Goal: Task Accomplishment & Management: Use online tool/utility

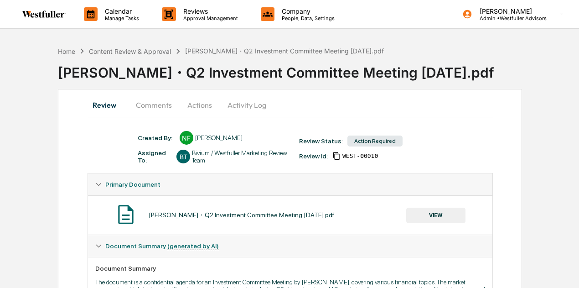
click at [156, 110] on button "Comments" at bounding box center [154, 105] width 51 height 22
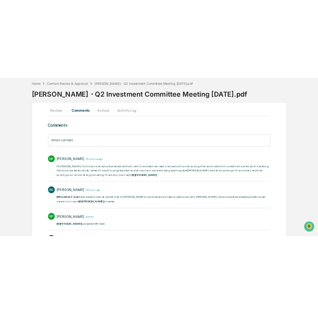
scroll to position [51, 0]
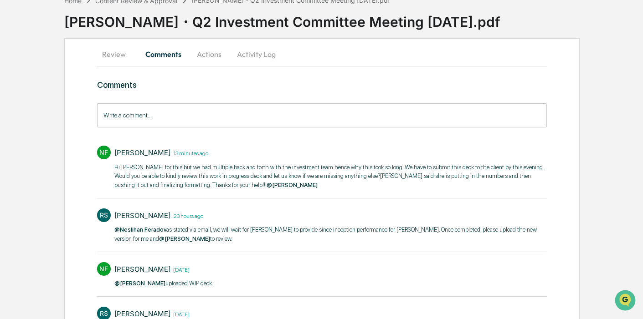
drag, startPoint x: 187, startPoint y: 115, endPoint x: 180, endPoint y: 103, distance: 14.3
click at [187, 115] on input "Write a comment..." at bounding box center [322, 115] width 450 height 24
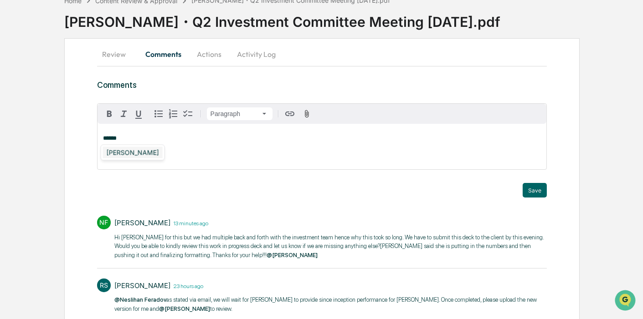
click at [138, 154] on div "Doug Palenchar" at bounding box center [133, 152] width 60 height 11
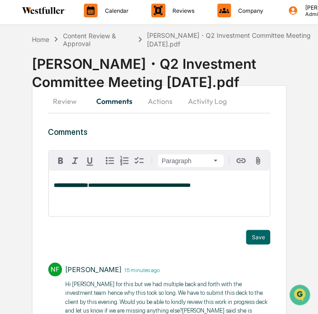
scroll to position [0, 0]
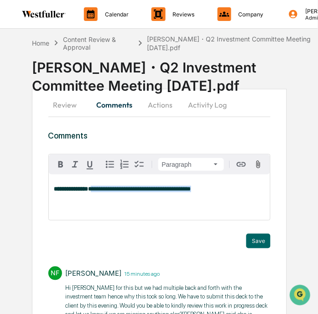
drag, startPoint x: 227, startPoint y: 189, endPoint x: 102, endPoint y: 189, distance: 124.9
click at [102, 189] on p "**********" at bounding box center [159, 189] width 211 height 6
click at [52, 187] on div "**********" at bounding box center [159, 198] width 221 height 46
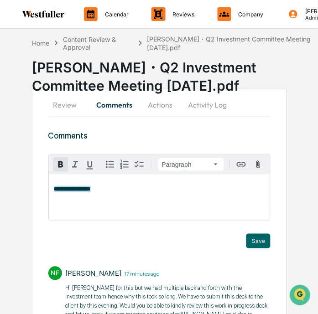
drag, startPoint x: 113, startPoint y: 190, endPoint x: 47, endPoint y: 189, distance: 66.1
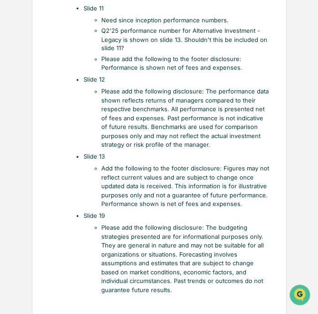
scroll to position [983, 0]
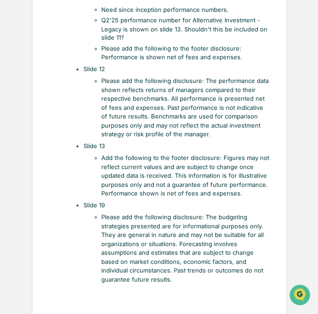
click at [154, 88] on li "Please add the following disclosure: The performance data shown reflects return…" at bounding box center [186, 108] width 169 height 62
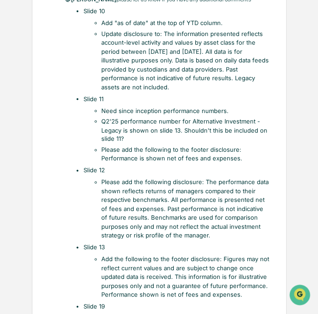
scroll to position [831, 0]
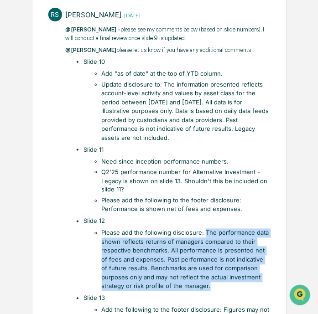
drag, startPoint x: 204, startPoint y: 211, endPoint x: 236, endPoint y: 263, distance: 61.0
click at [236, 263] on li "Please add the following disclosure: The performance data shown reflects return…" at bounding box center [186, 260] width 169 height 62
copy li "The performance data shown reflects returns of managers compared to their respe…"
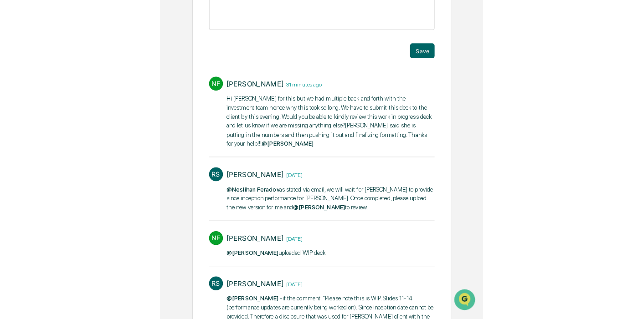
scroll to position [21, 0]
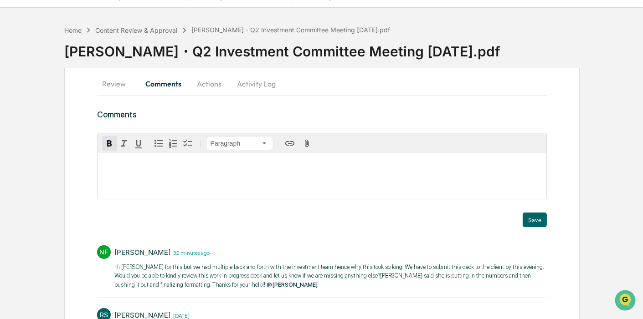
click at [122, 80] on button "Review" at bounding box center [117, 84] width 41 height 22
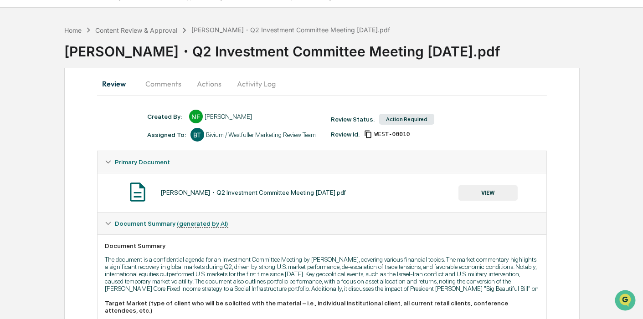
click at [496, 197] on button "VIEW" at bounding box center [487, 192] width 59 height 15
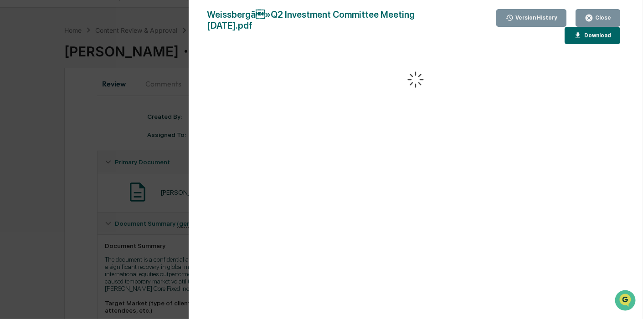
click at [525, 14] on div "Version History" at bounding box center [531, 18] width 52 height 9
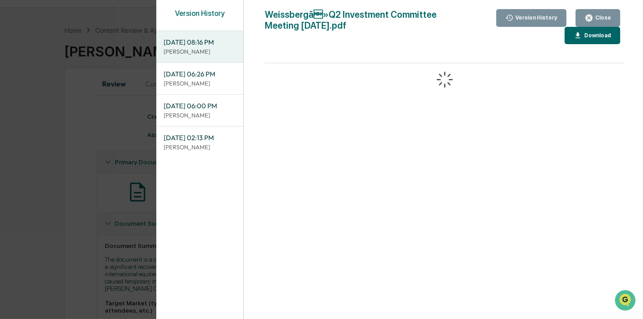
click at [76, 128] on div "Version History 09/25/2025, 08:16 PM Neslihan Feradov 09/24/2025, 06:26 PM Nesl…" at bounding box center [321, 159] width 643 height 319
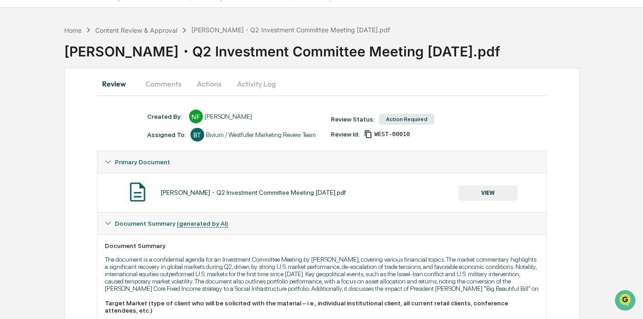
click at [167, 79] on button "Comments" at bounding box center [163, 84] width 51 height 22
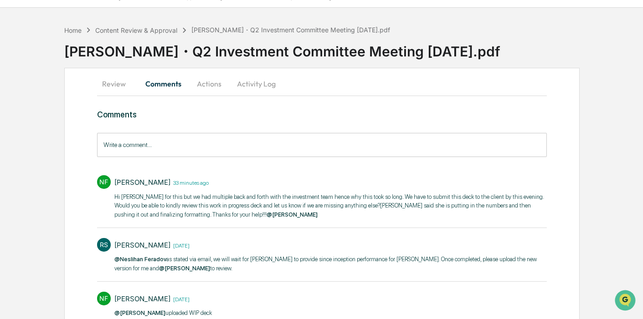
click at [118, 88] on button "Review" at bounding box center [117, 84] width 41 height 22
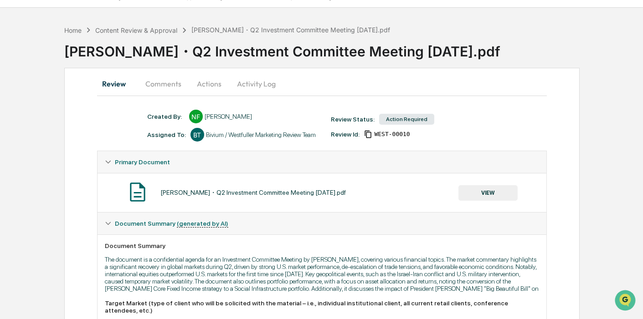
click at [491, 192] on button "VIEW" at bounding box center [487, 192] width 59 height 15
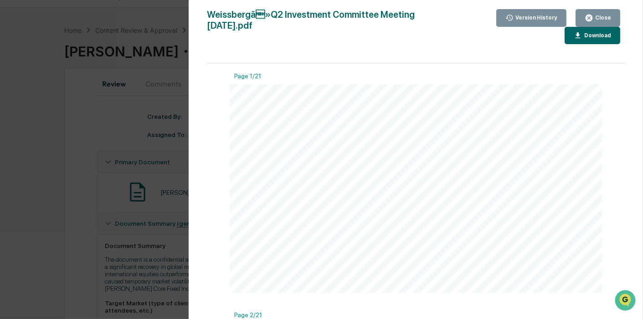
click at [513, 15] on icon "button" at bounding box center [509, 18] width 7 height 6
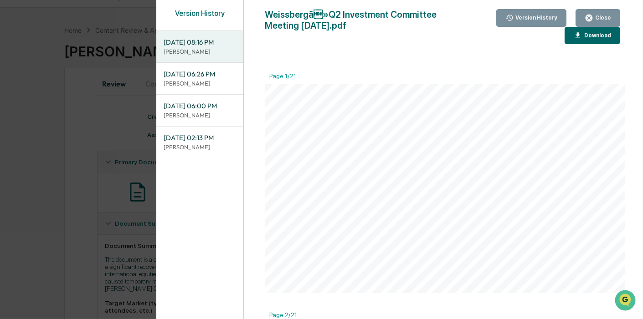
click at [206, 108] on span "[DATE] 06:00 PM" at bounding box center [200, 106] width 72 height 10
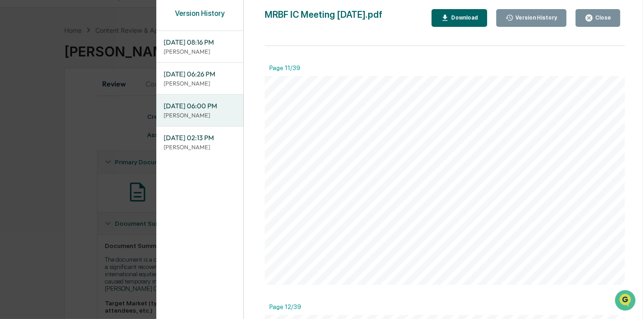
scroll to position [2380, 0]
click at [212, 79] on p "[PERSON_NAME]" at bounding box center [200, 83] width 72 height 9
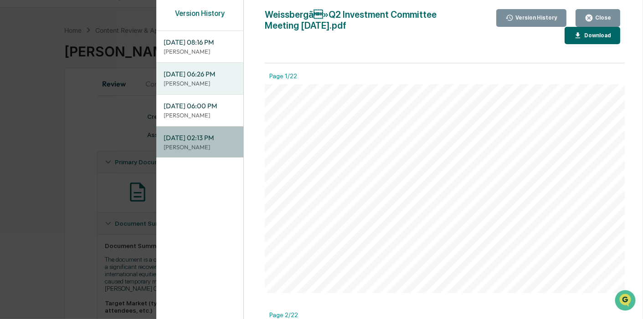
click at [200, 147] on p "[PERSON_NAME]" at bounding box center [200, 147] width 72 height 9
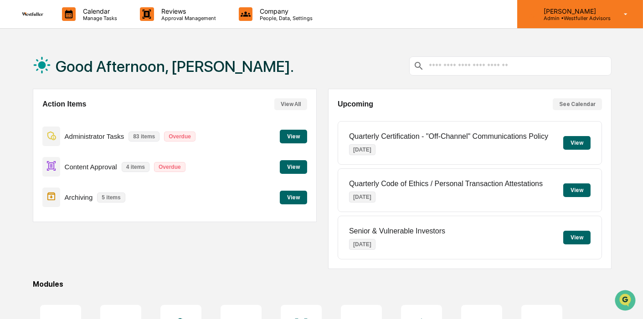
click at [561, 19] on p "Admin • Westfuller Advisors" at bounding box center [573, 18] width 74 height 6
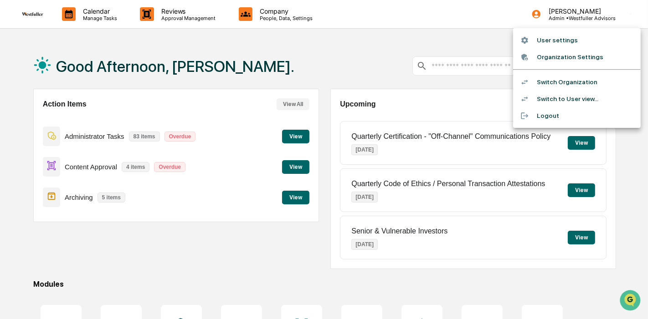
click at [198, 9] on div at bounding box center [324, 159] width 648 height 319
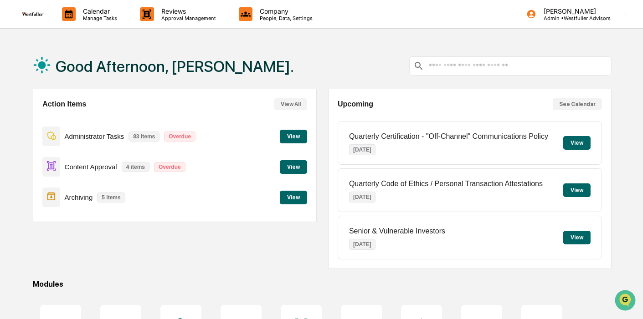
click at [163, 21] on p "Approval Management" at bounding box center [187, 18] width 67 height 6
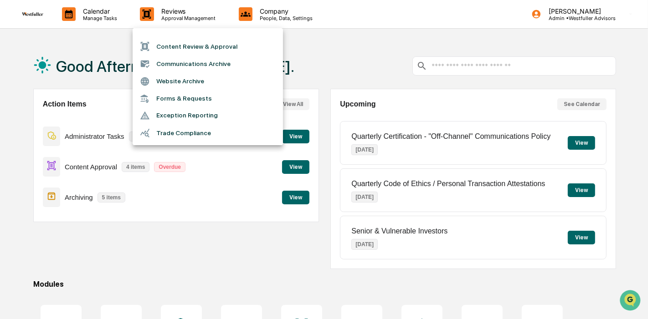
click at [173, 44] on li "Content Review & Approval" at bounding box center [208, 46] width 150 height 17
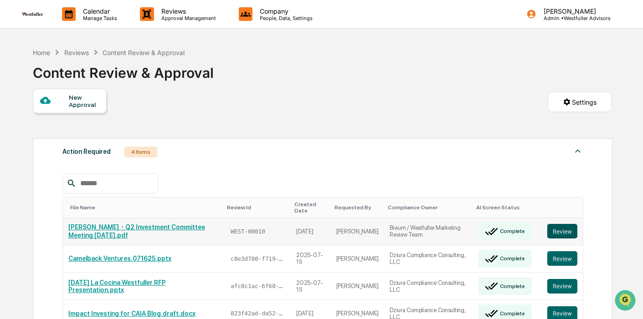
click at [549, 230] on button "Review" at bounding box center [562, 231] width 30 height 15
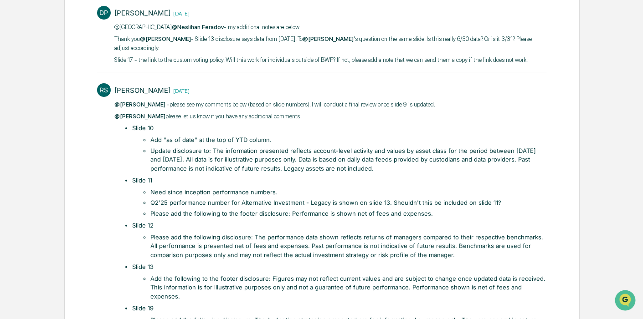
scroll to position [581, 0]
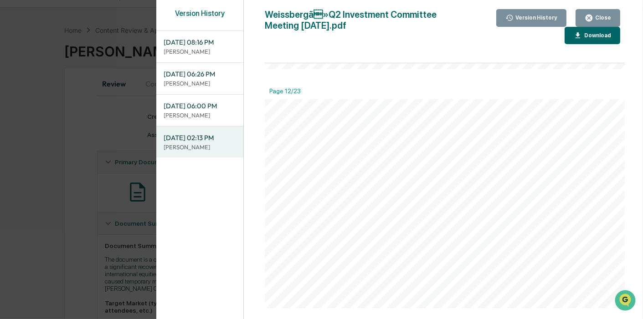
scroll to position [2632, 0]
